Goal: Find contact information: Find contact information

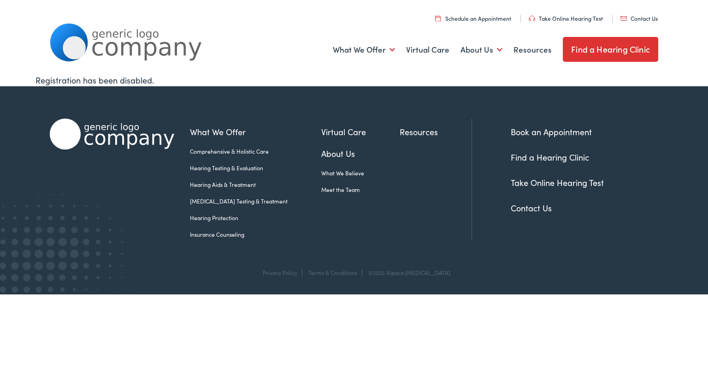
click at [533, 211] on link "Contact Us" at bounding box center [531, 208] width 41 height 12
